Goal: Information Seeking & Learning: Learn about a topic

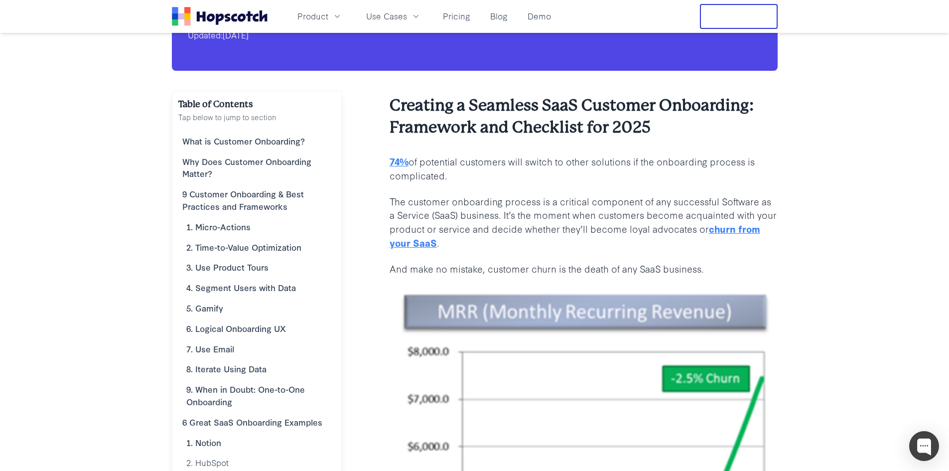
scroll to position [149, 0]
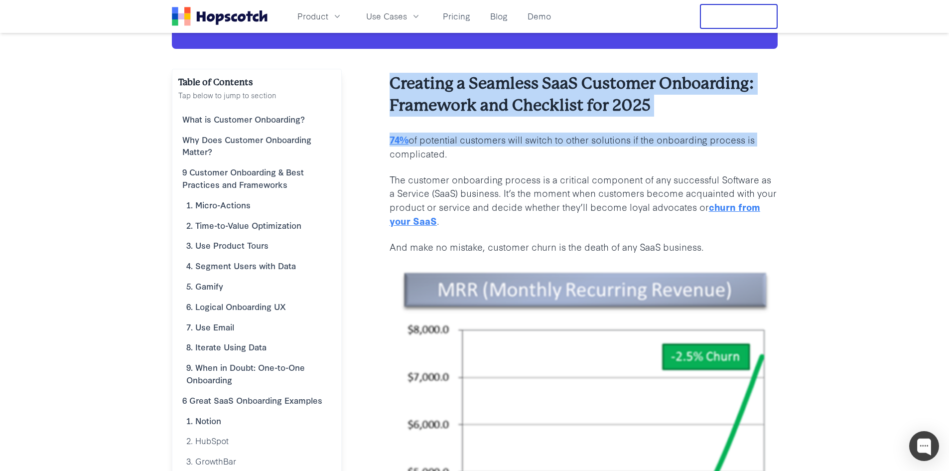
drag, startPoint x: 391, startPoint y: 79, endPoint x: 771, endPoint y: 140, distance: 384.8
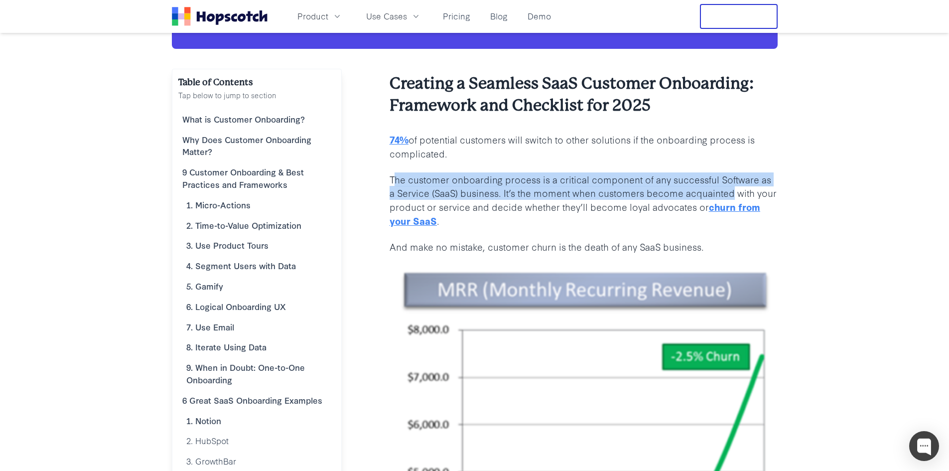
drag, startPoint x: 393, startPoint y: 174, endPoint x: 724, endPoint y: 195, distance: 331.3
click at [725, 195] on p "The customer onboarding process is a critical component of any successful Softw…" at bounding box center [583, 200] width 388 height 56
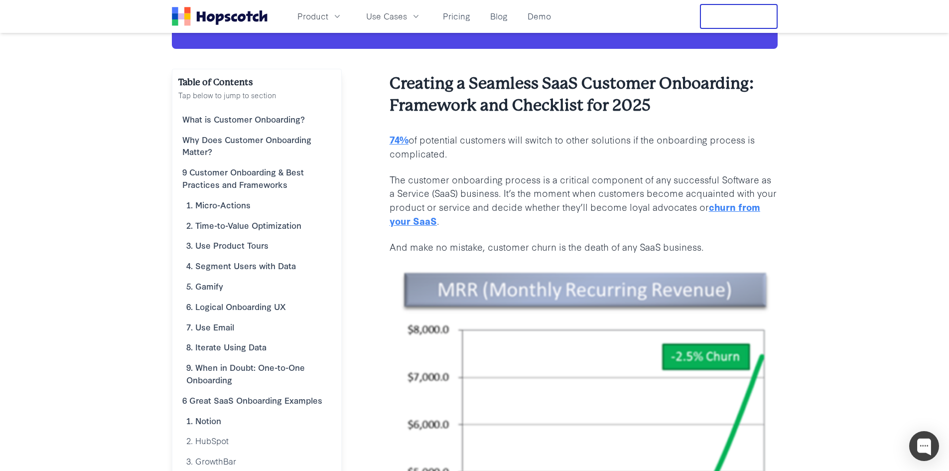
drag, startPoint x: 380, startPoint y: 177, endPoint x: 382, endPoint y: 183, distance: 6.8
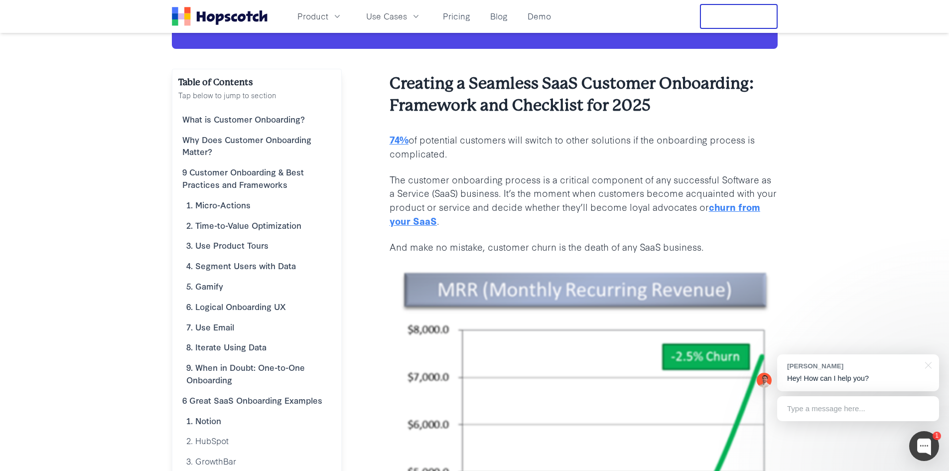
drag, startPoint x: 382, startPoint y: 180, endPoint x: 650, endPoint y: 216, distance: 270.8
drag, startPoint x: 382, startPoint y: 243, endPoint x: 755, endPoint y: 238, distance: 373.5
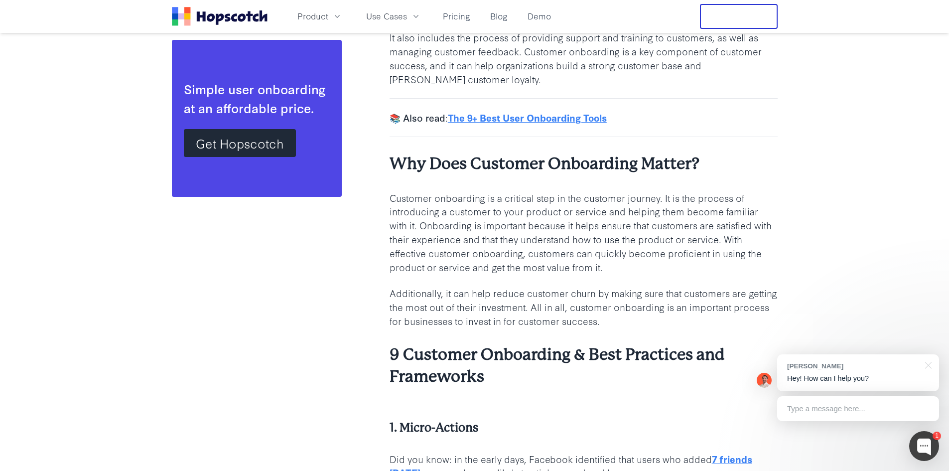
scroll to position [1494, 0]
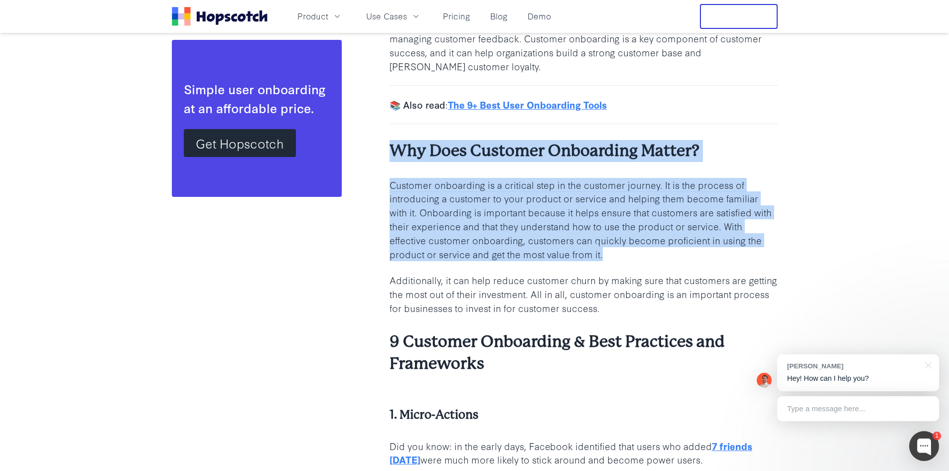
drag, startPoint x: 388, startPoint y: 145, endPoint x: 744, endPoint y: 260, distance: 374.8
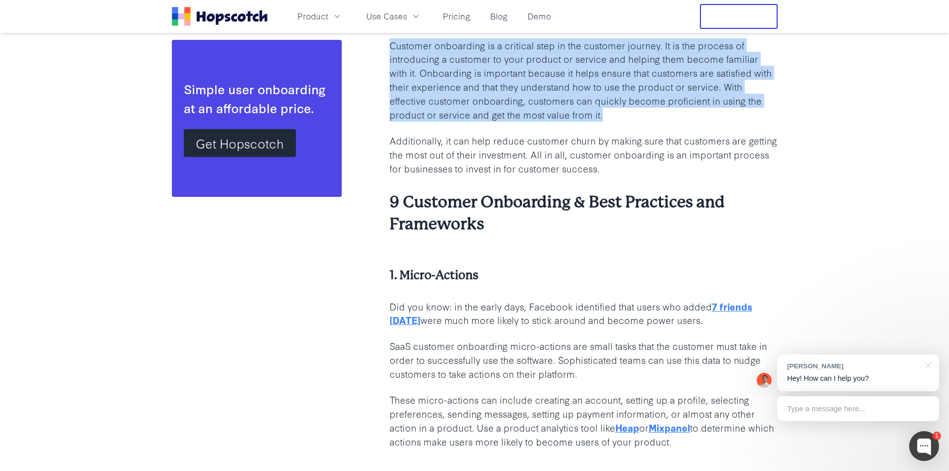
scroll to position [1643, 0]
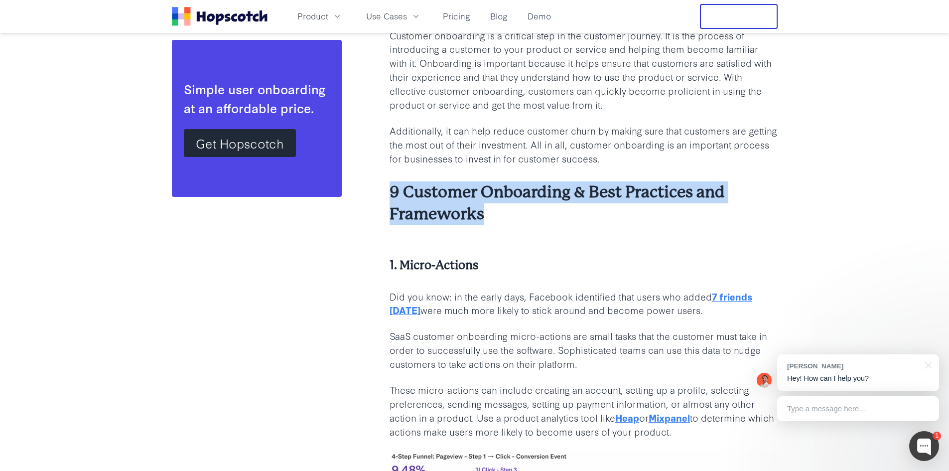
drag, startPoint x: 392, startPoint y: 189, endPoint x: 579, endPoint y: 233, distance: 191.8
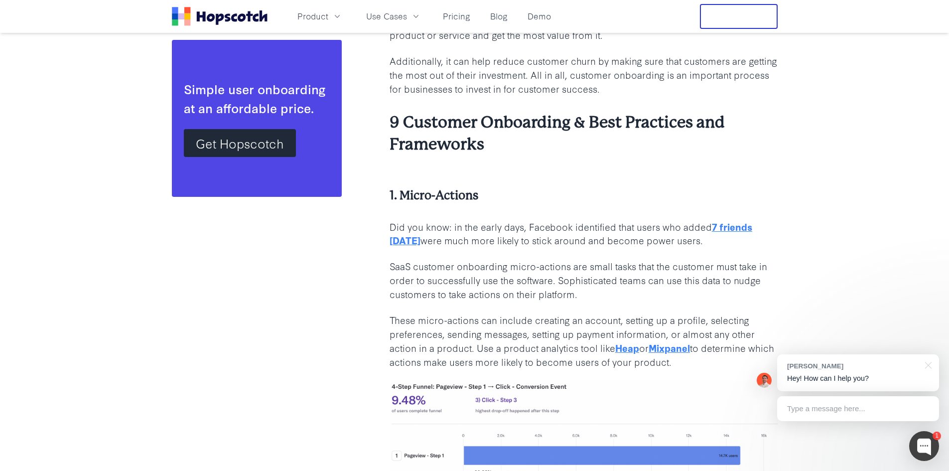
scroll to position [1743, 0]
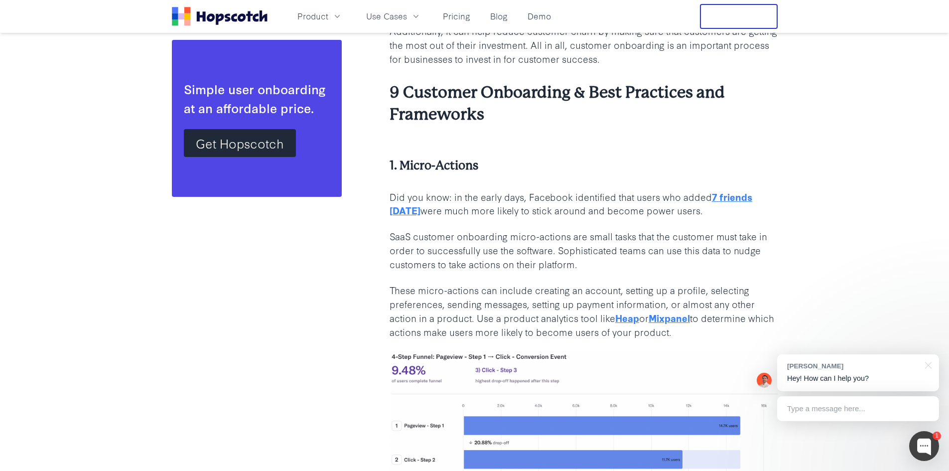
drag, startPoint x: 398, startPoint y: 181, endPoint x: 788, endPoint y: 336, distance: 419.8
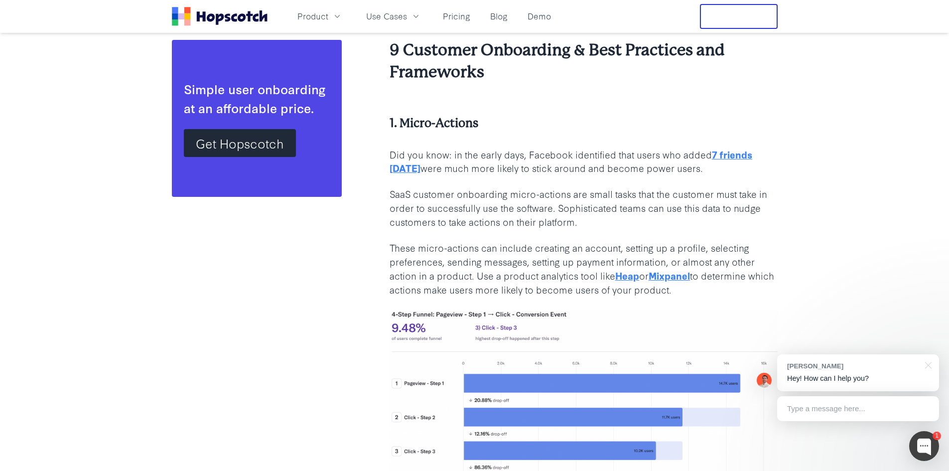
scroll to position [1842, 0]
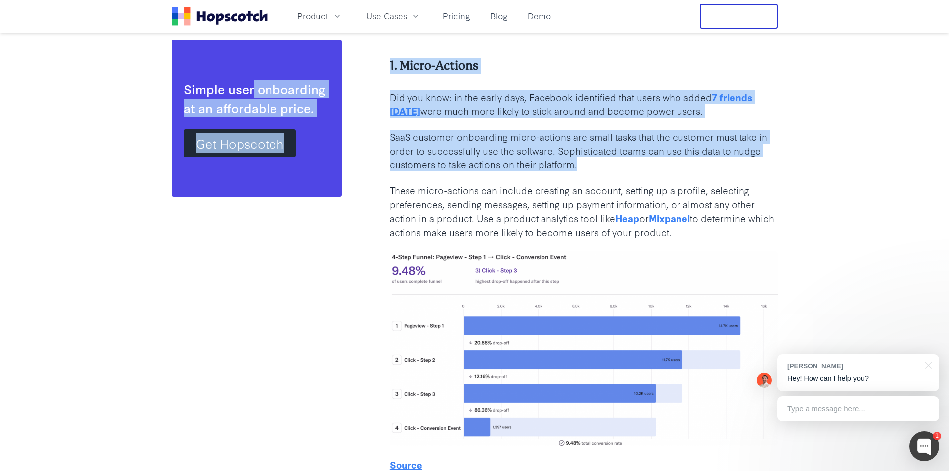
drag, startPoint x: 733, startPoint y: 249, endPoint x: 255, endPoint y: 56, distance: 515.4
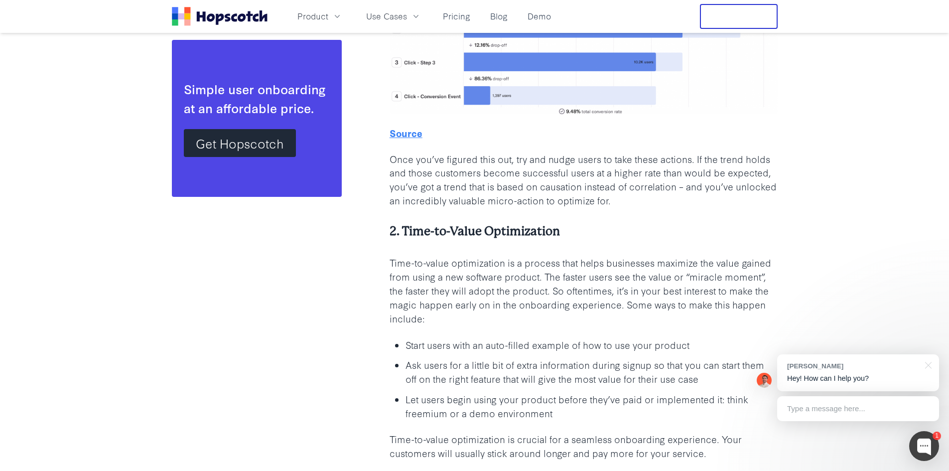
scroll to position [2191, 0]
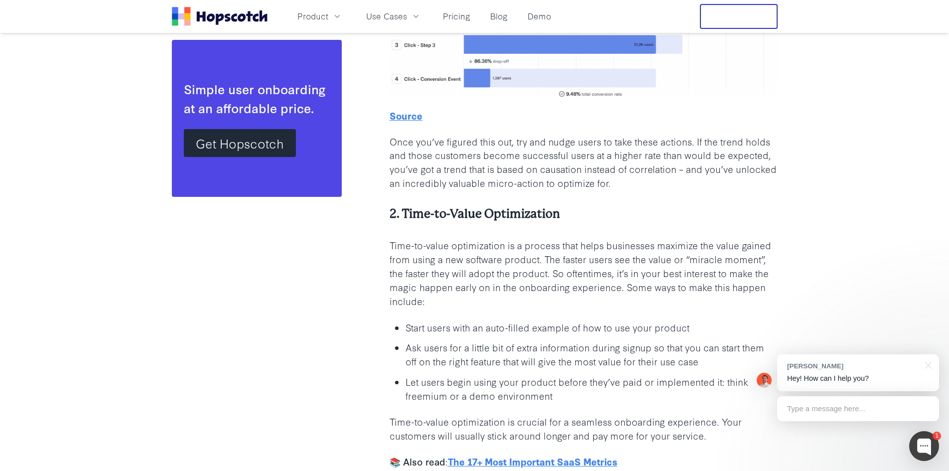
drag, startPoint x: 810, startPoint y: 247, endPoint x: 808, endPoint y: 282, distance: 34.9
drag, startPoint x: 923, startPoint y: 316, endPoint x: 890, endPoint y: 219, distance: 102.7
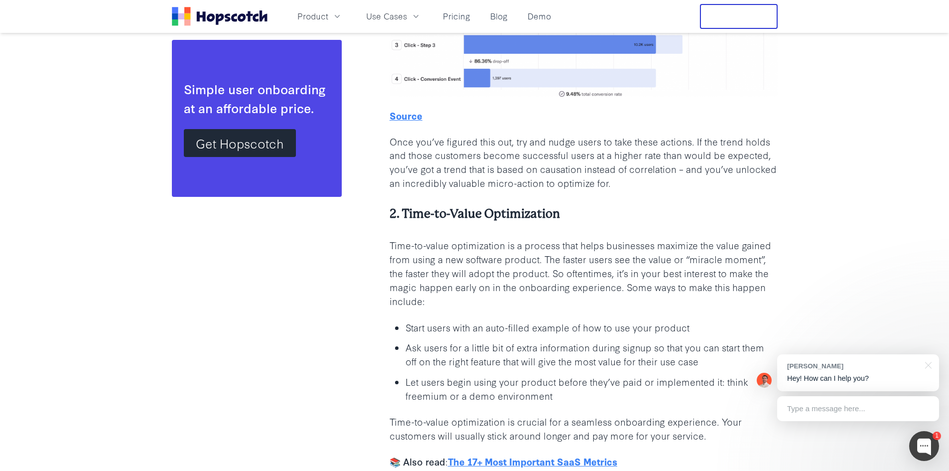
drag, startPoint x: 927, startPoint y: 134, endPoint x: 911, endPoint y: 83, distance: 53.1
drag, startPoint x: 911, startPoint y: 83, endPoint x: 912, endPoint y: 141, distance: 57.8
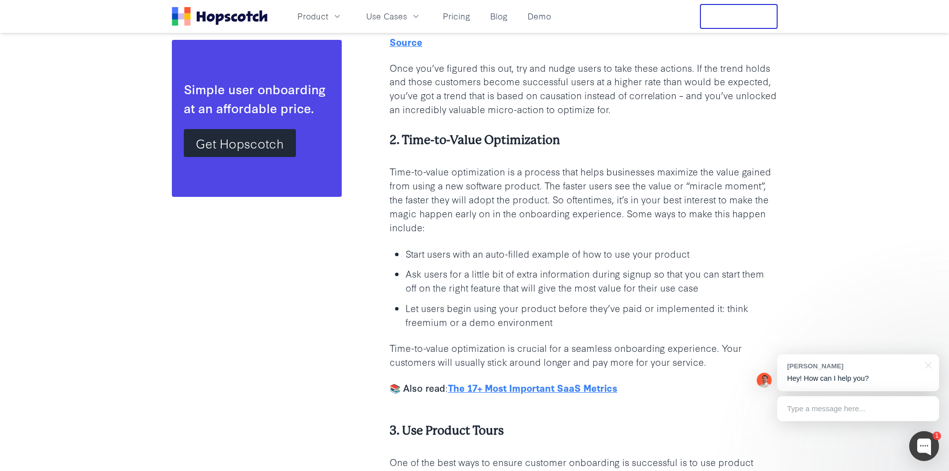
scroll to position [2291, 0]
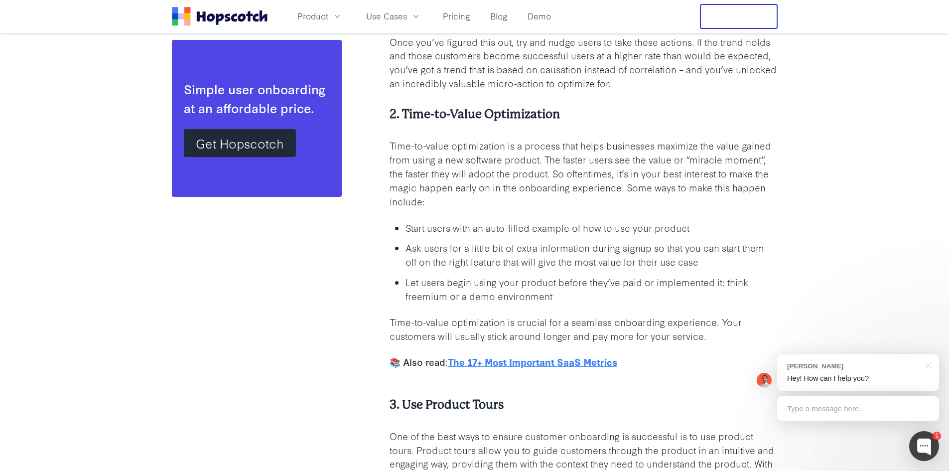
drag, startPoint x: 393, startPoint y: 112, endPoint x: 739, endPoint y: 299, distance: 392.8
click at [740, 296] on p "Let users begin using your product before they’ve paid or implemented it: think…" at bounding box center [591, 289] width 372 height 28
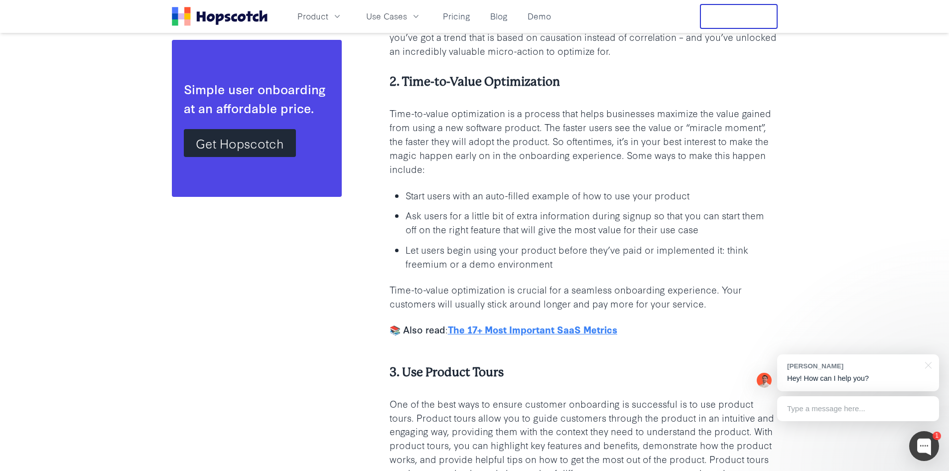
scroll to position [2340, 0]
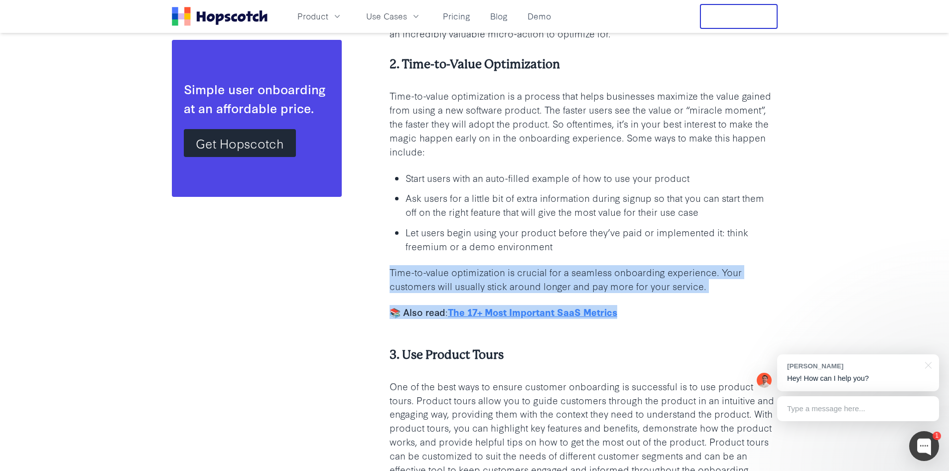
drag, startPoint x: 383, startPoint y: 264, endPoint x: 700, endPoint y: 316, distance: 320.4
click at [696, 317] on p "📚 Also read : The 17+ Most Important SaaS Metrics" at bounding box center [583, 312] width 388 height 14
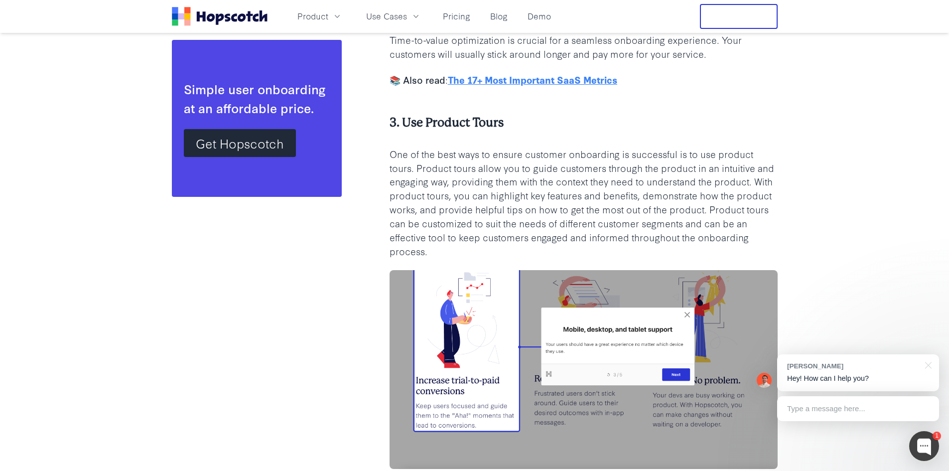
scroll to position [2589, 0]
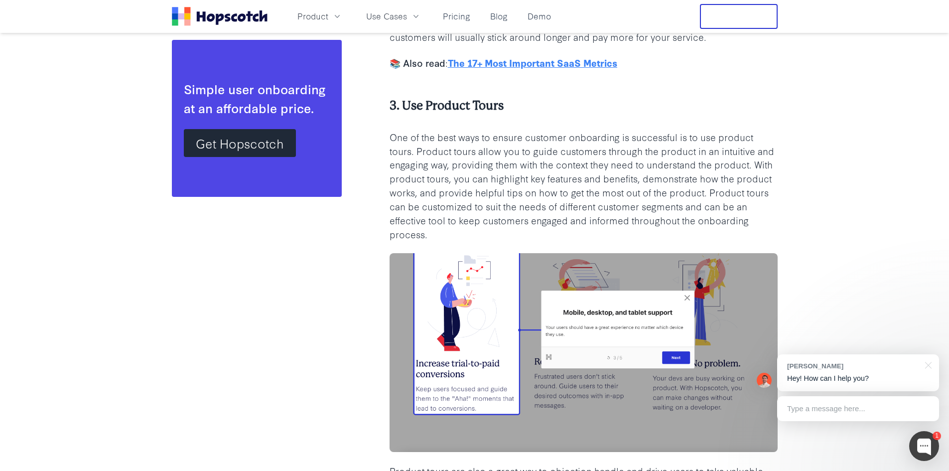
drag, startPoint x: 395, startPoint y: 139, endPoint x: 773, endPoint y: 228, distance: 388.1
click at [757, 228] on p "One of the best ways to ensure customer onboarding is successful is to use prod…" at bounding box center [583, 185] width 388 height 111
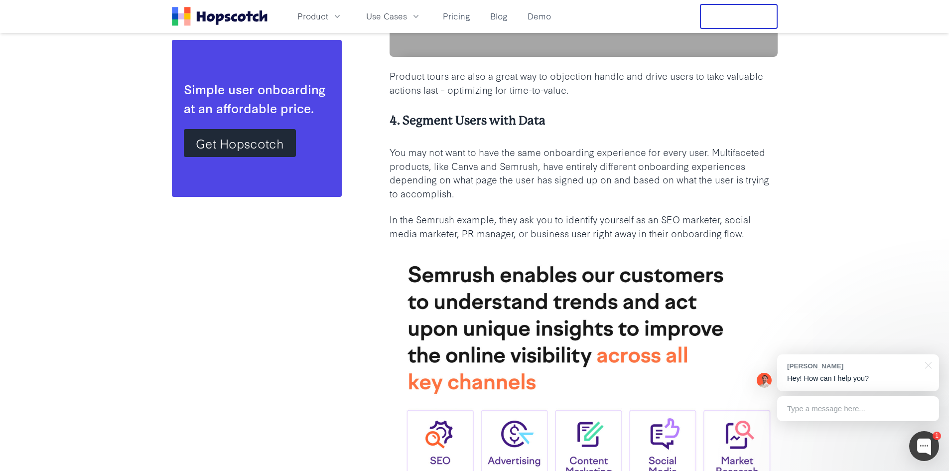
scroll to position [2988, 0]
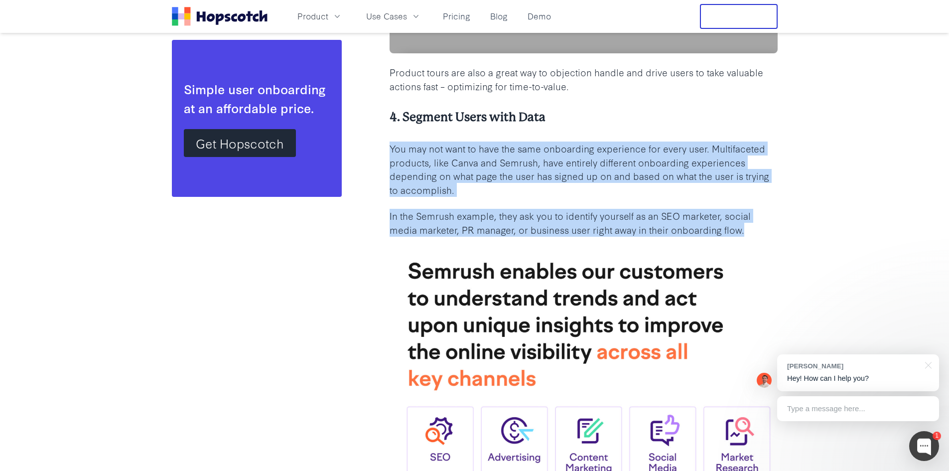
drag, startPoint x: 382, startPoint y: 150, endPoint x: 763, endPoint y: 230, distance: 389.3
click at [770, 233] on p "In the Semrush example, they ask you to identify yourself as an SEO marketer, s…" at bounding box center [583, 223] width 388 height 28
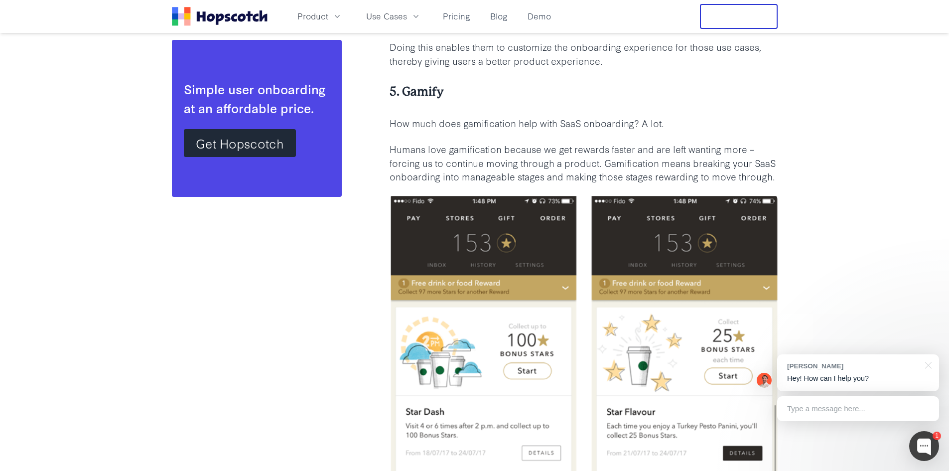
scroll to position [3535, 0]
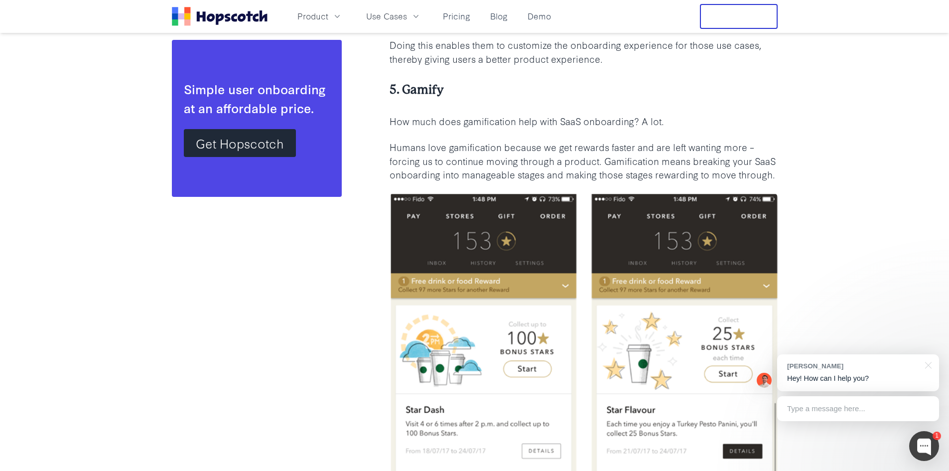
drag, startPoint x: 932, startPoint y: 91, endPoint x: 935, endPoint y: 47, distance: 43.9
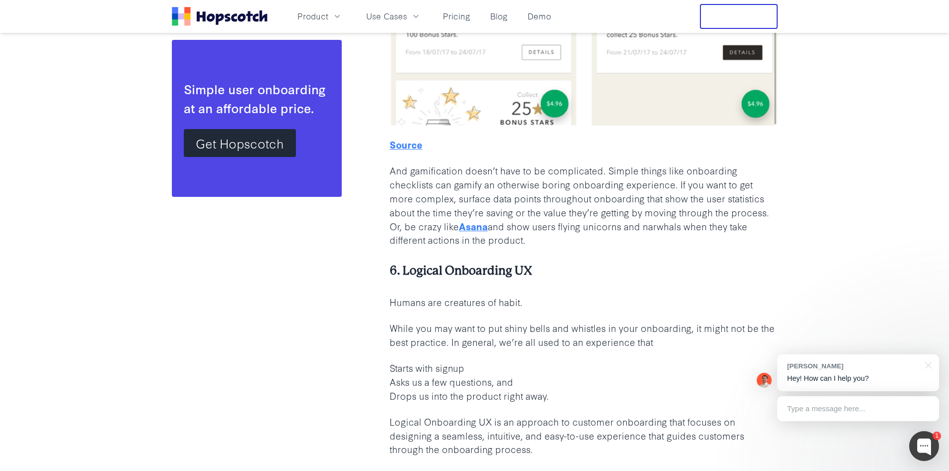
scroll to position [3984, 0]
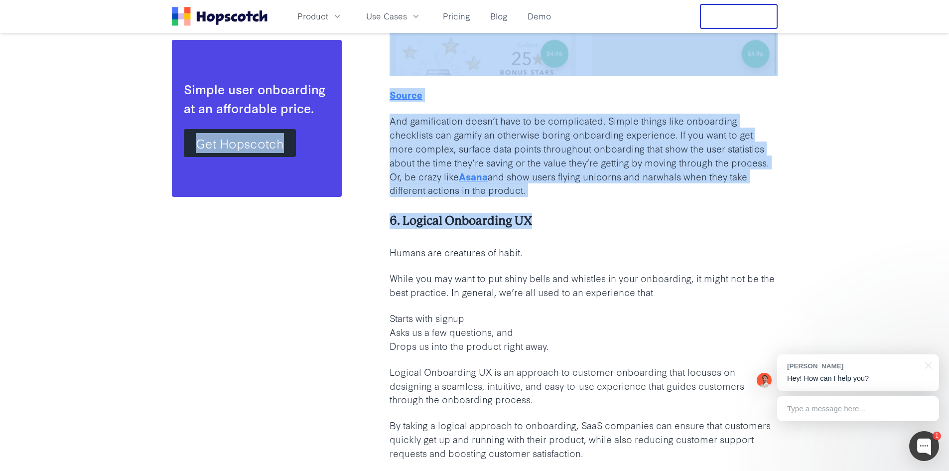
drag, startPoint x: 369, startPoint y: 229, endPoint x: 567, endPoint y: 235, distance: 197.3
click at [570, 229] on h4 "6. Logical Onboarding UX" at bounding box center [583, 221] width 388 height 16
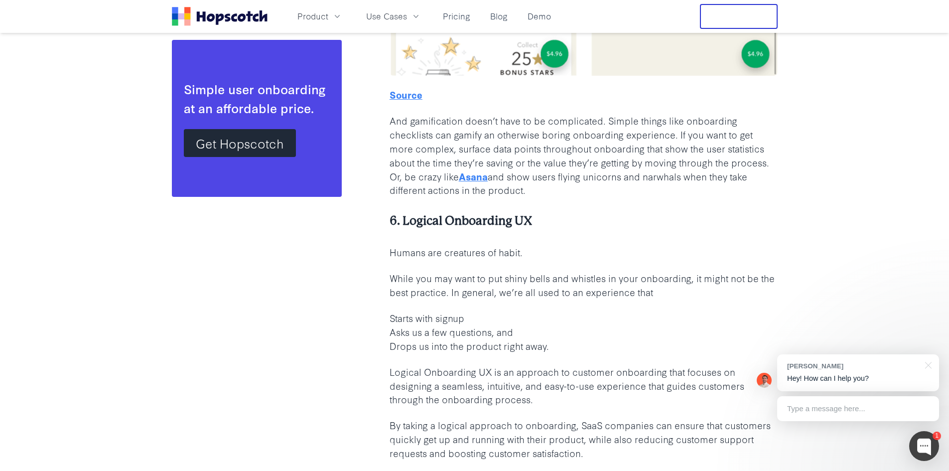
drag, startPoint x: 389, startPoint y: 133, endPoint x: 671, endPoint y: 216, distance: 293.9
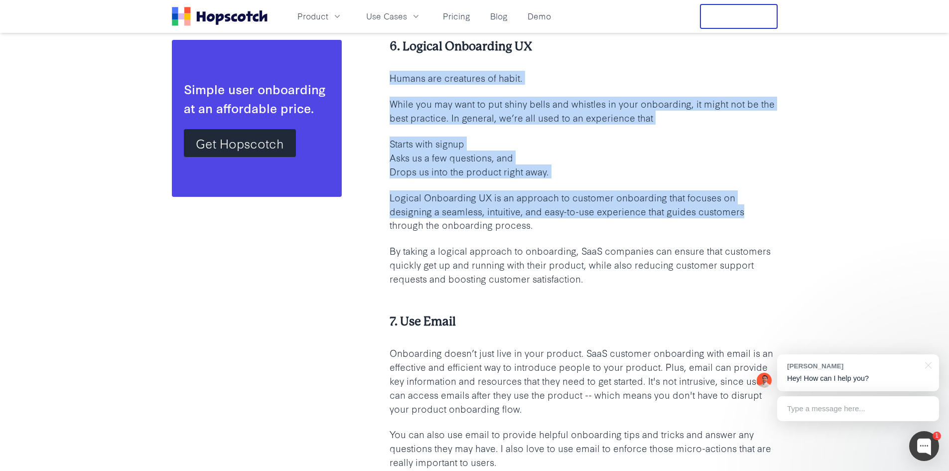
scroll to position [4133, 0]
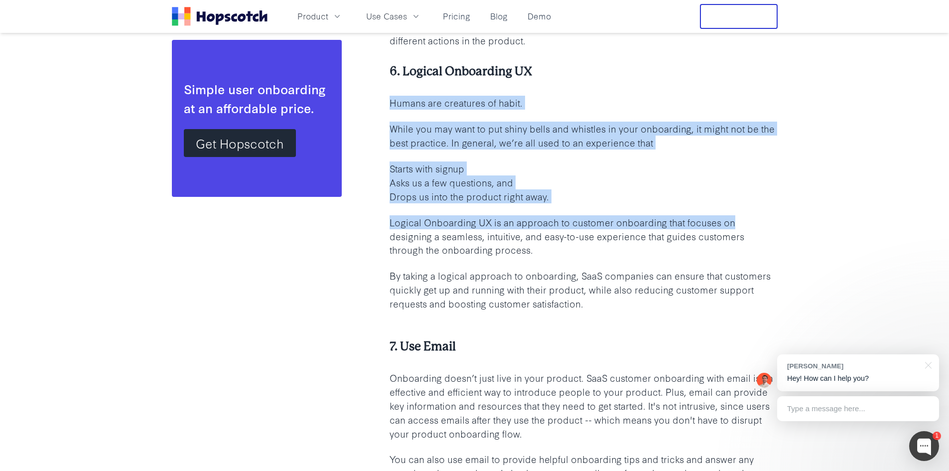
drag, startPoint x: 426, startPoint y: 218, endPoint x: 798, endPoint y: 231, distance: 372.2
click at [798, 231] on main "SaaS Customer Onboarding: Best Practices and Checklist for 2025 Author: [PERSON…" at bounding box center [474, 317] width 949 height 8834
click at [796, 233] on main "SaaS Customer Onboarding: Best Practices and Checklist for 2025 Author: [PERSON…" at bounding box center [474, 317] width 949 height 8834
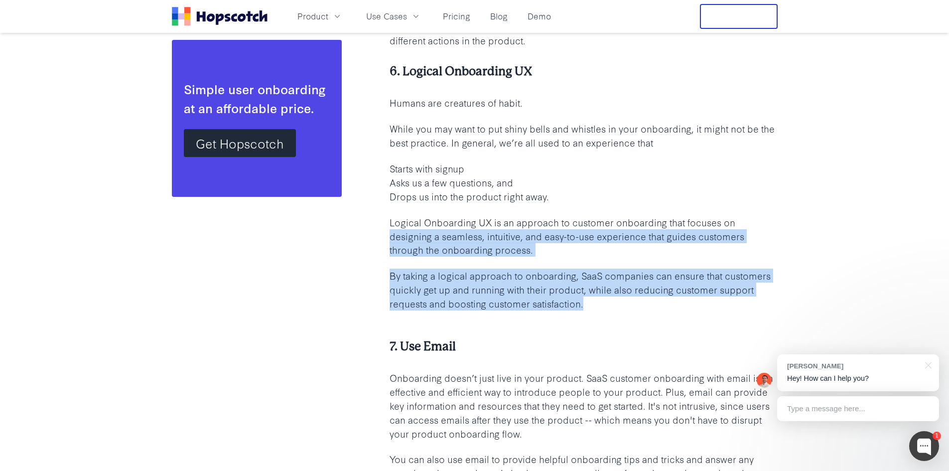
drag, startPoint x: 384, startPoint y: 249, endPoint x: 698, endPoint y: 321, distance: 322.3
click at [698, 321] on div "Table of Contents Tap below to jump to section What is Customer Onboarding? Why…" at bounding box center [475, 337] width 606 height 8505
click at [690, 310] on p "By taking a logical approach to onboarding, SaaS companies can ensure that cust…" at bounding box center [583, 289] width 388 height 42
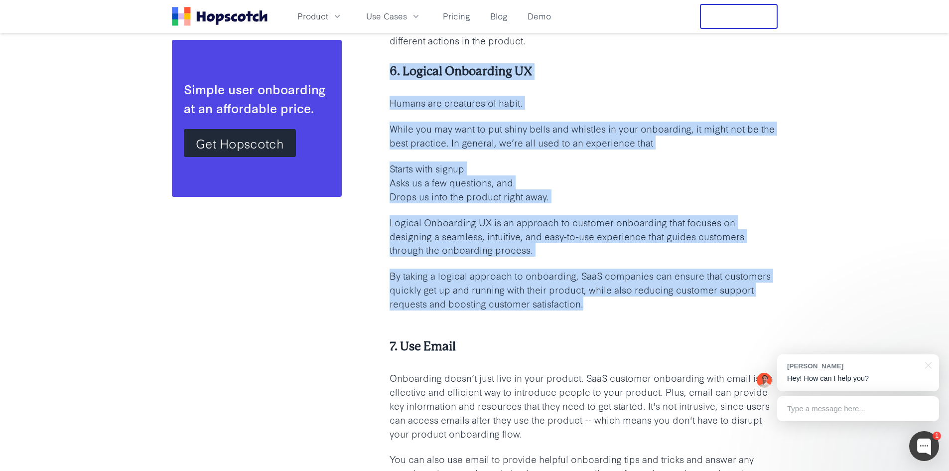
drag, startPoint x: 385, startPoint y: 79, endPoint x: 626, endPoint y: 318, distance: 339.1
click at [626, 318] on div "Table of Contents Tap below to jump to section What is Customer Onboarding? Why…" at bounding box center [475, 337] width 606 height 8505
click at [626, 310] on p "By taking a logical approach to onboarding, SaaS companies can ensure that cust…" at bounding box center [583, 289] width 388 height 42
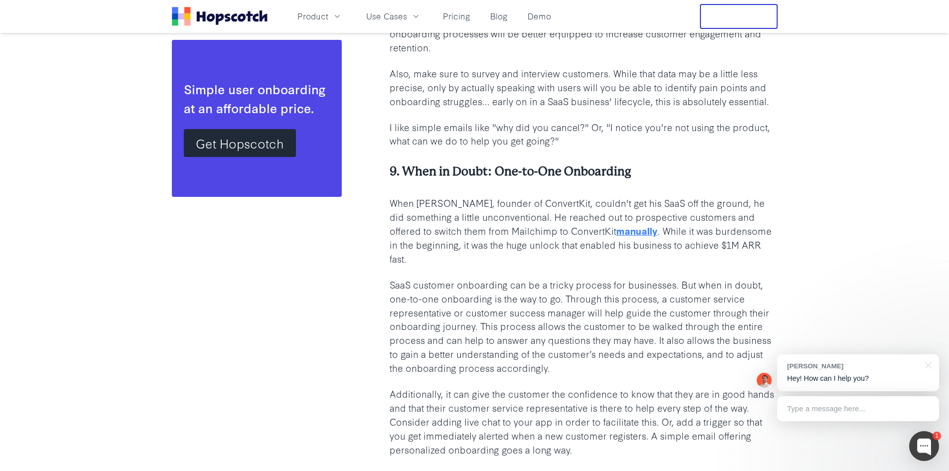
scroll to position [5007, 0]
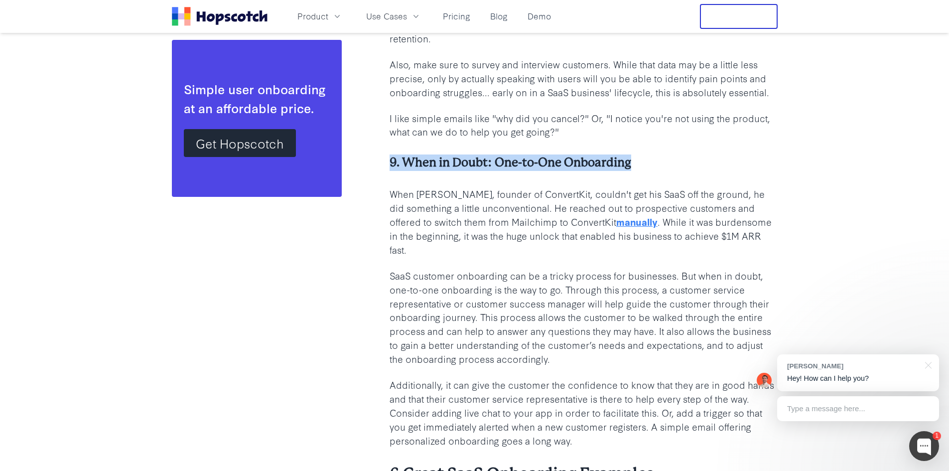
drag, startPoint x: 386, startPoint y: 174, endPoint x: 673, endPoint y: 174, distance: 286.8
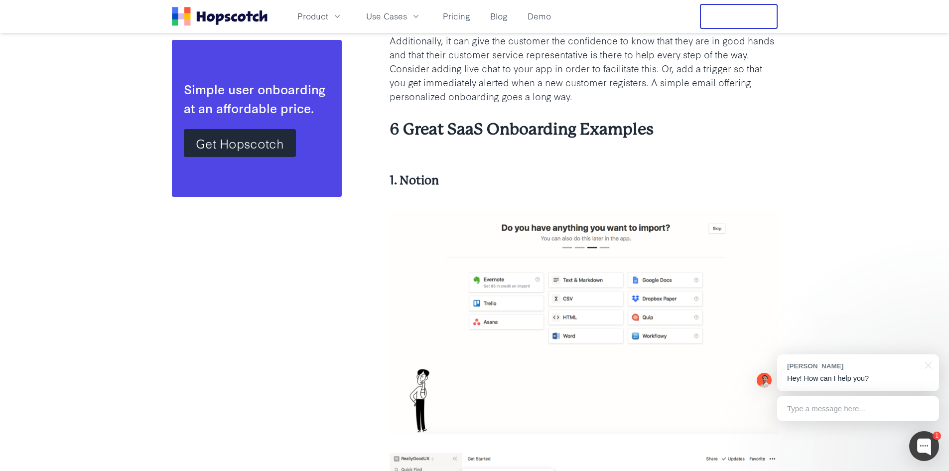
scroll to position [5405, 0]
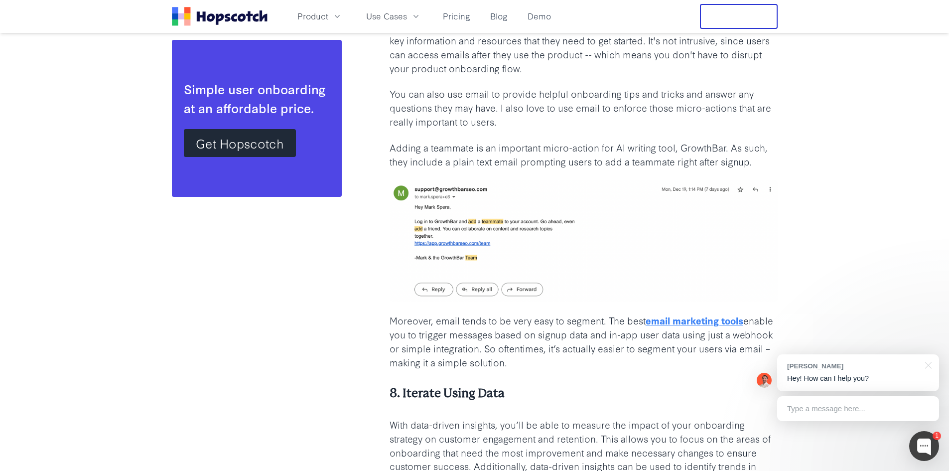
scroll to position [4360, 0]
